Goal: Task Accomplishment & Management: Complete application form

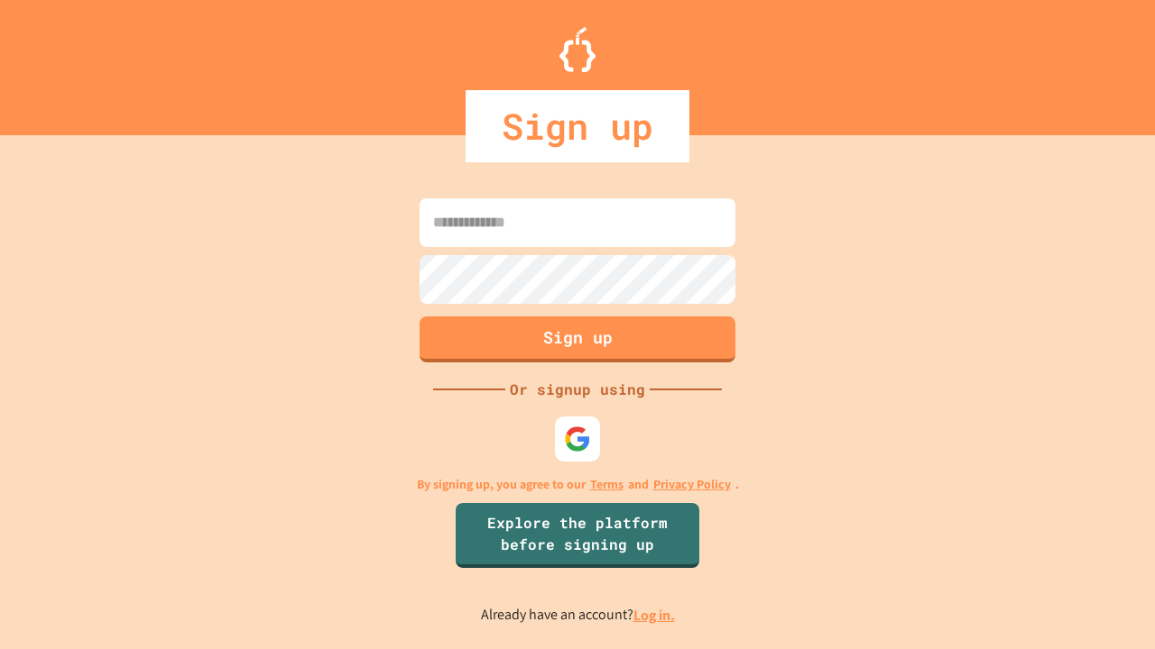
click at [655, 615] on link "Log in." at bounding box center [653, 615] width 41 height 19
